Goal: Task Accomplishment & Management: Complete application form

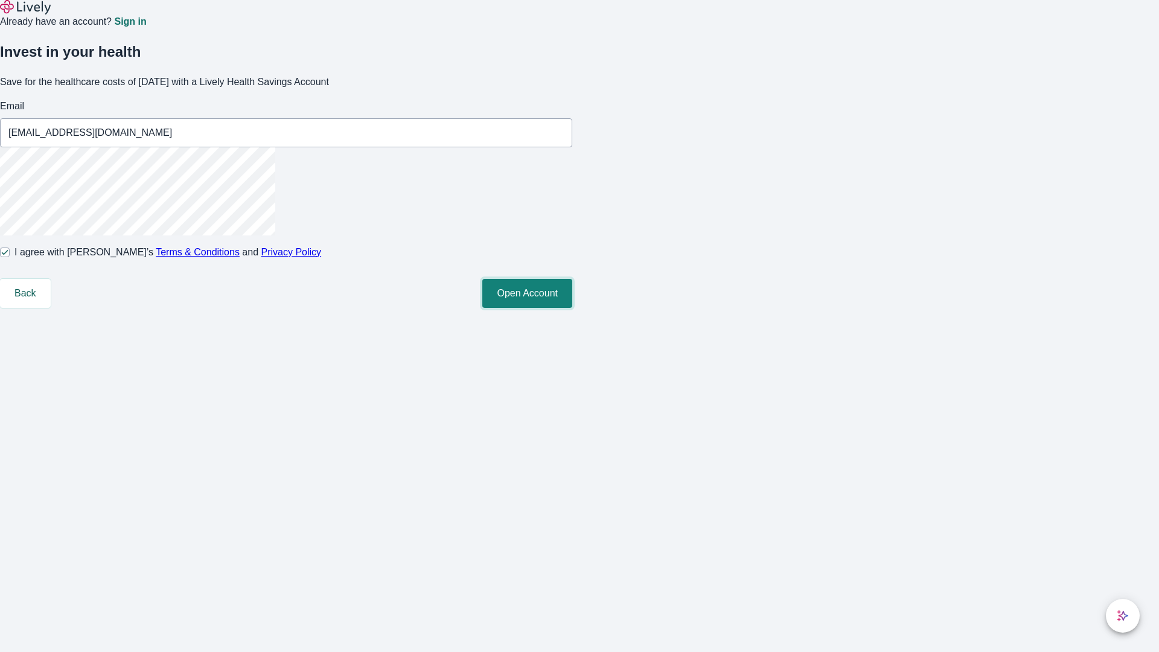
click at [572, 308] on button "Open Account" at bounding box center [527, 293] width 90 height 29
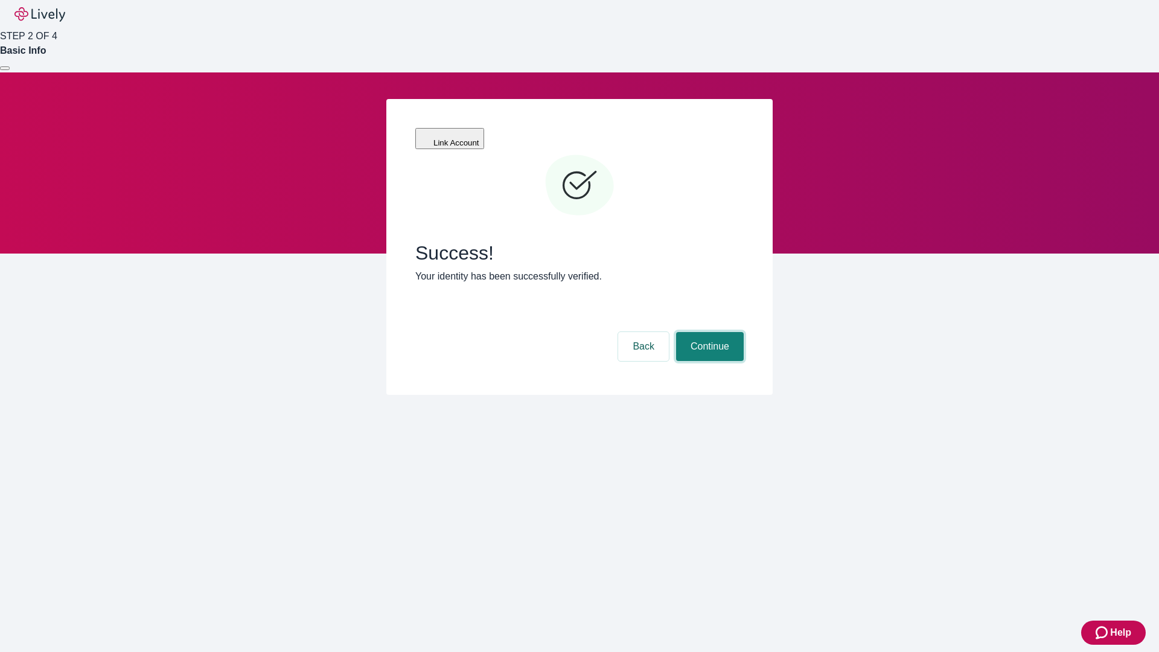
click at [708, 332] on button "Continue" at bounding box center [710, 346] width 68 height 29
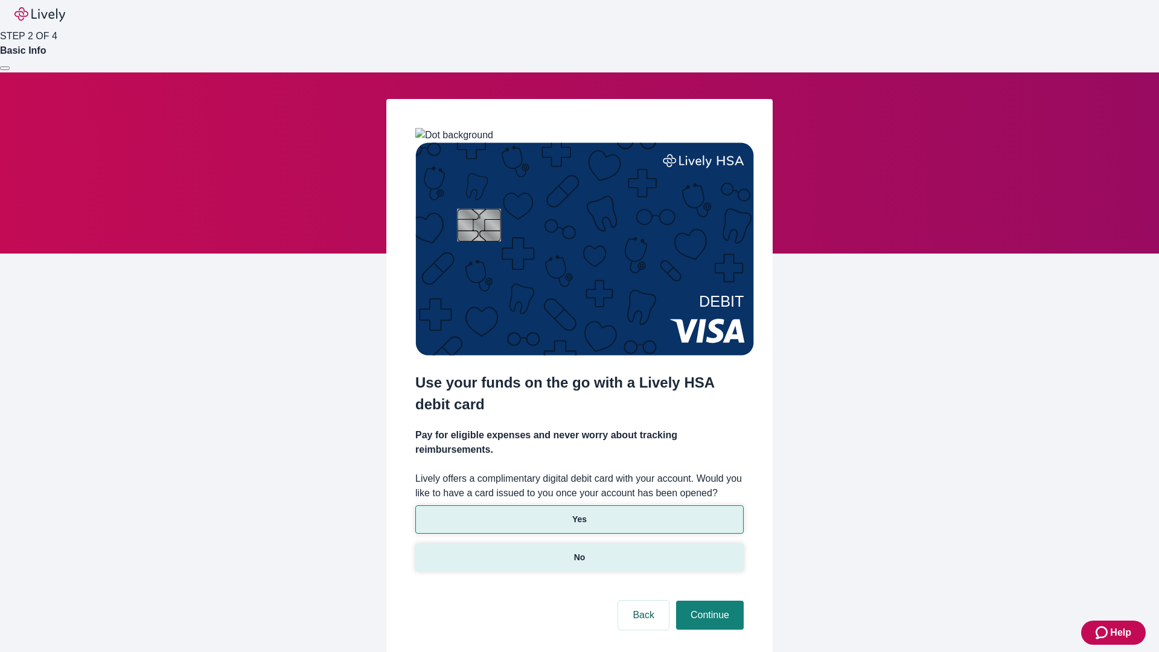
click at [579, 551] on p "No" at bounding box center [579, 557] width 11 height 13
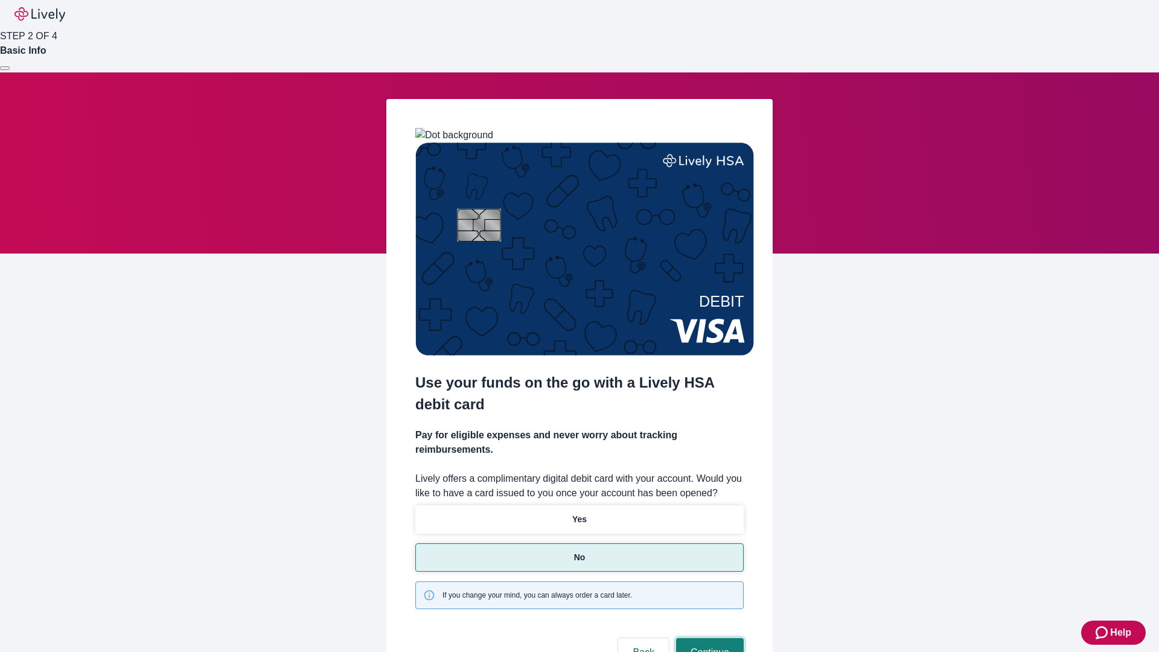
click at [708, 638] on button "Continue" at bounding box center [710, 652] width 68 height 29
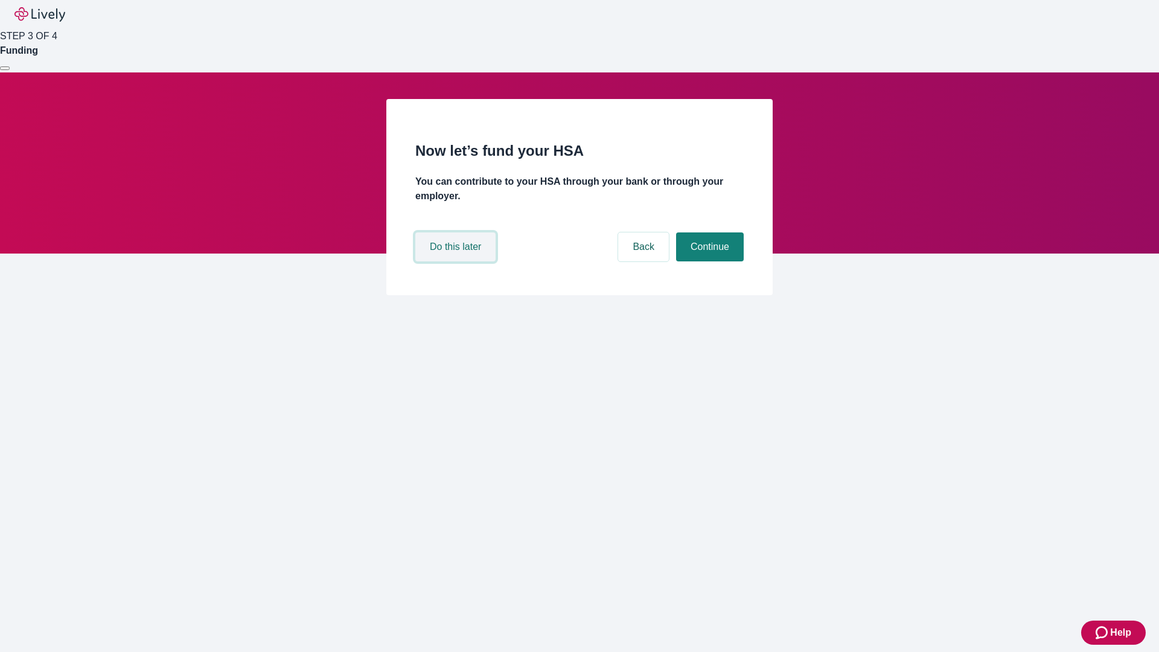
click at [457, 261] on button "Do this later" at bounding box center [455, 246] width 80 height 29
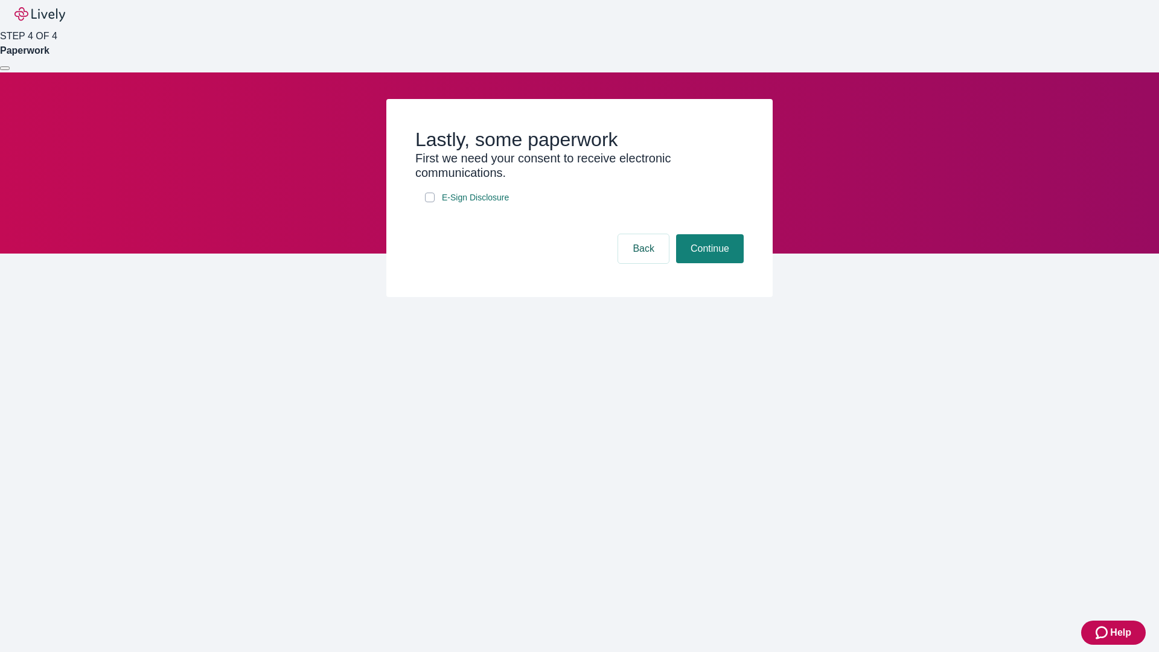
click at [430, 202] on input "E-Sign Disclosure" at bounding box center [430, 198] width 10 height 10
checkbox input "true"
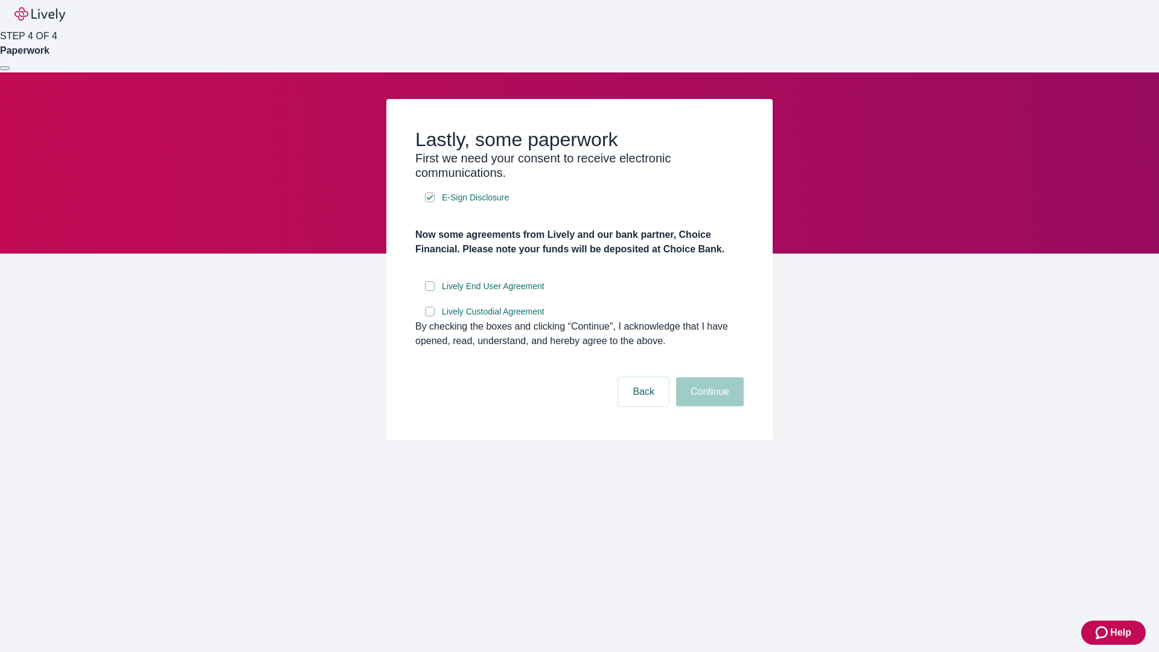
click at [430, 291] on input "Lively End User Agreement" at bounding box center [430, 286] width 10 height 10
checkbox input "true"
click at [430, 316] on input "Lively Custodial Agreement" at bounding box center [430, 312] width 10 height 10
checkbox input "true"
click at [708, 406] on button "Continue" at bounding box center [710, 391] width 68 height 29
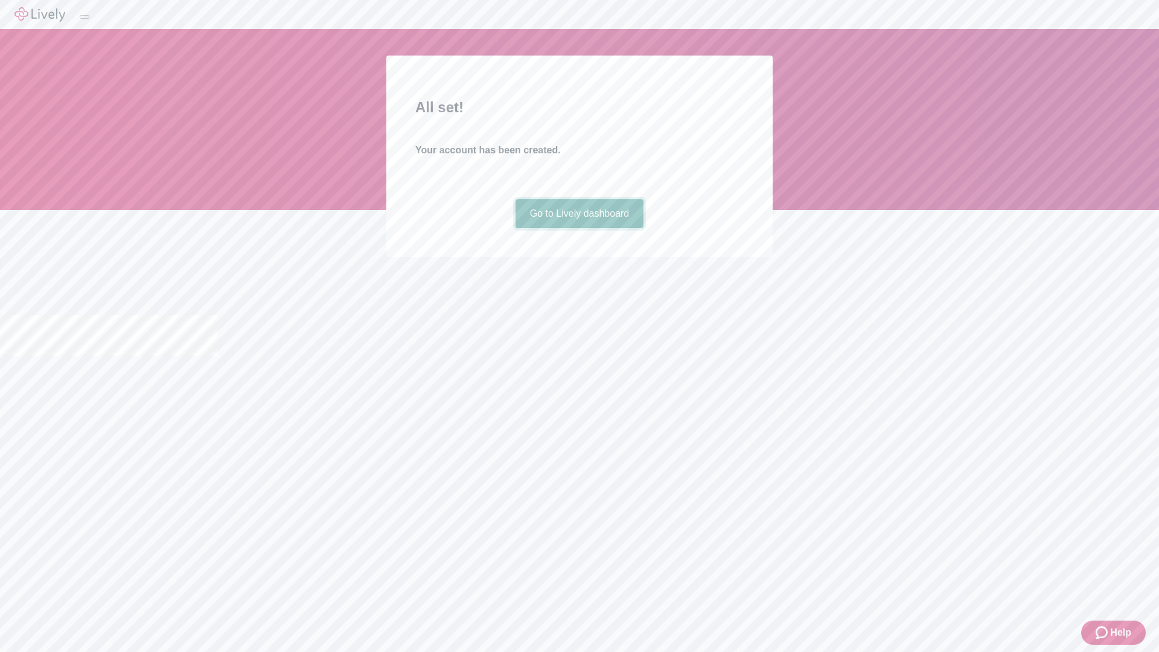
click at [579, 228] on link "Go to Lively dashboard" at bounding box center [579, 213] width 129 height 29
